Goal: Task Accomplishment & Management: Manage account settings

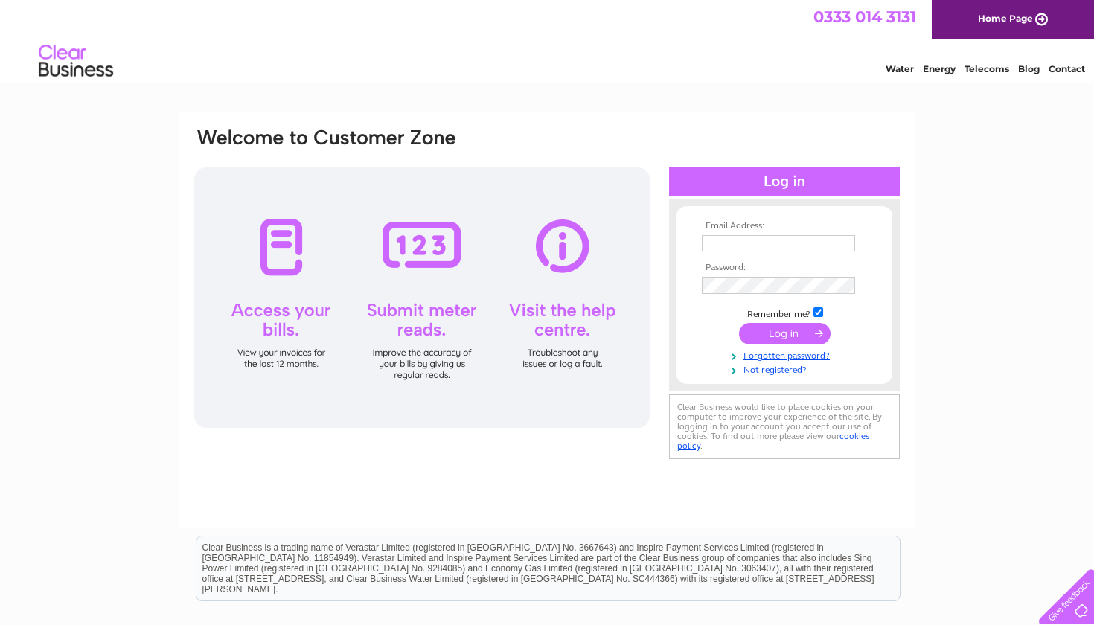
type input "[EMAIL_ADDRESS][DOMAIN_NAME]"
click at [786, 345] on input "submit" at bounding box center [785, 334] width 92 height 21
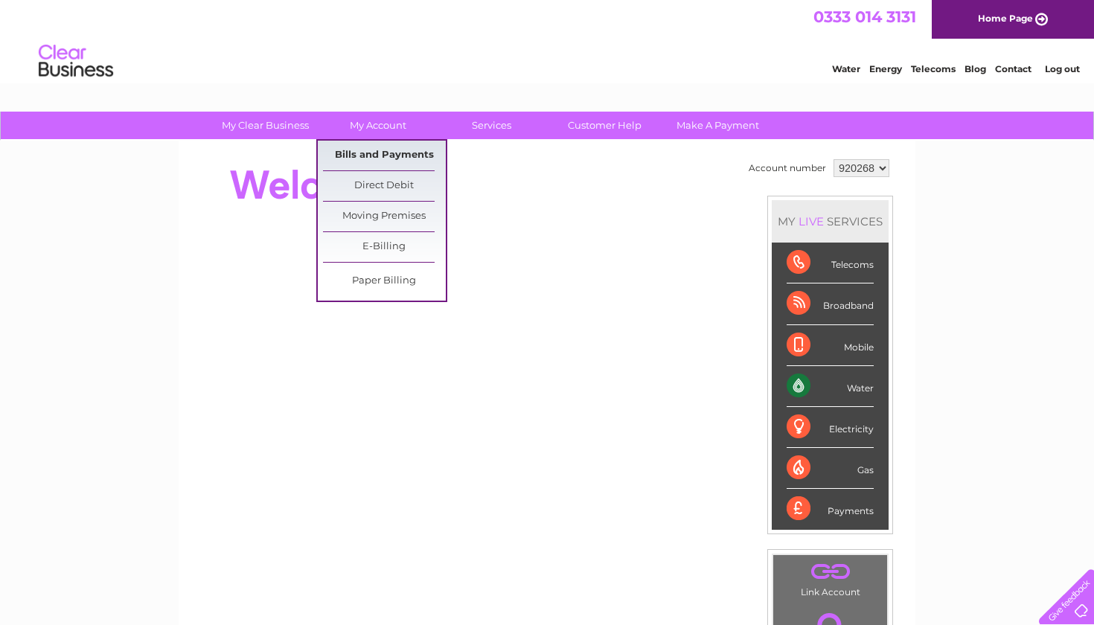
click at [381, 152] on link "Bills and Payments" at bounding box center [384, 156] width 123 height 30
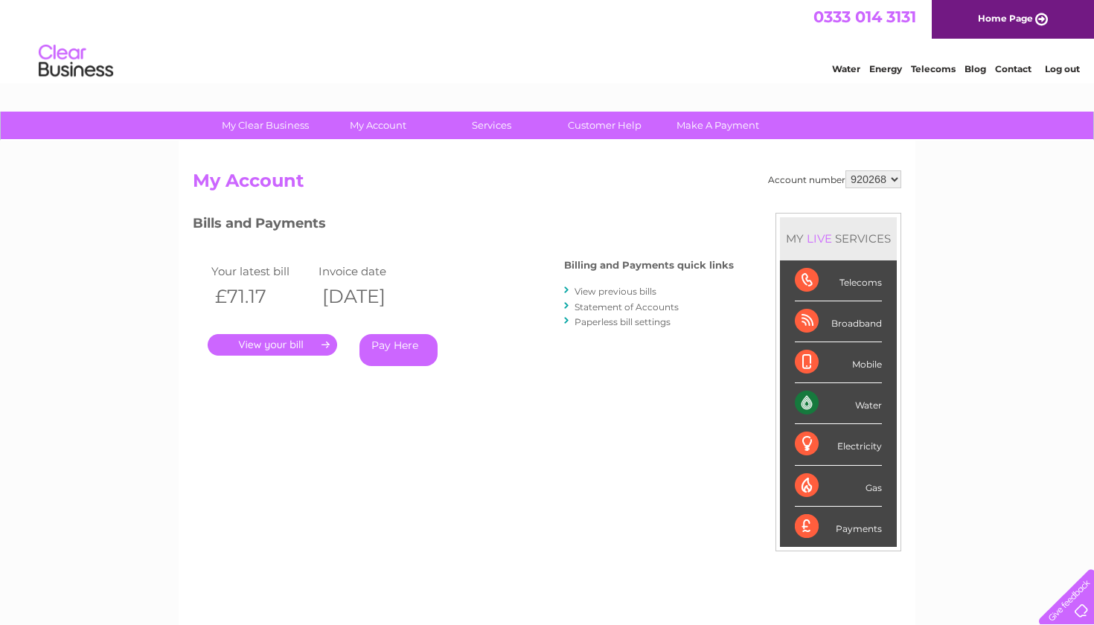
click at [254, 348] on link "." at bounding box center [272, 345] width 129 height 22
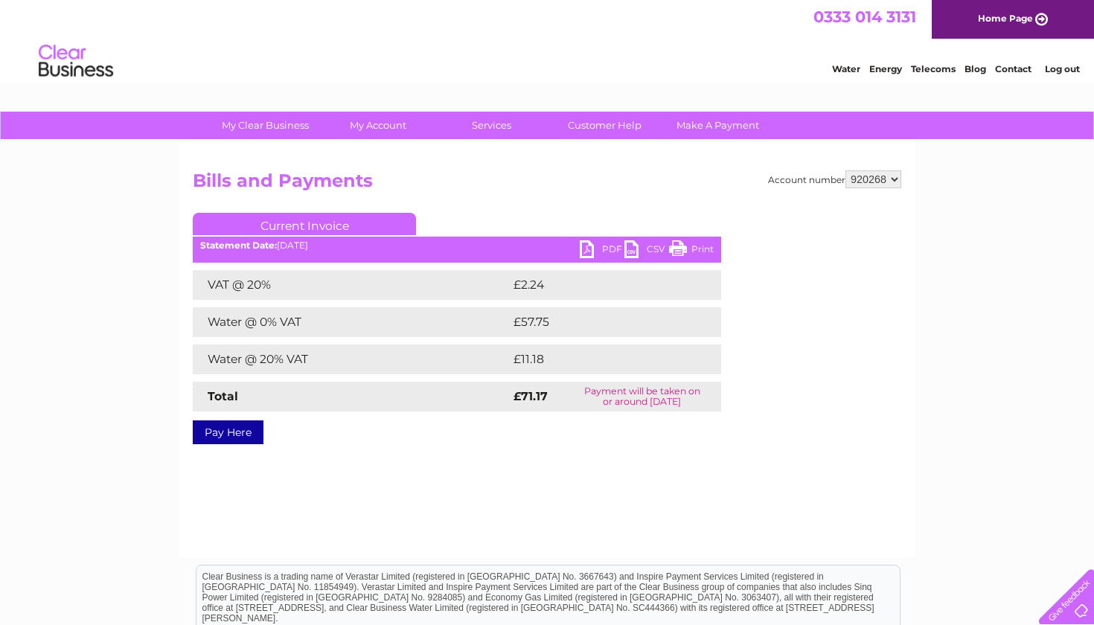
click at [617, 246] on link "PDF" at bounding box center [602, 251] width 45 height 22
